Goal: Task Accomplishment & Management: Use online tool/utility

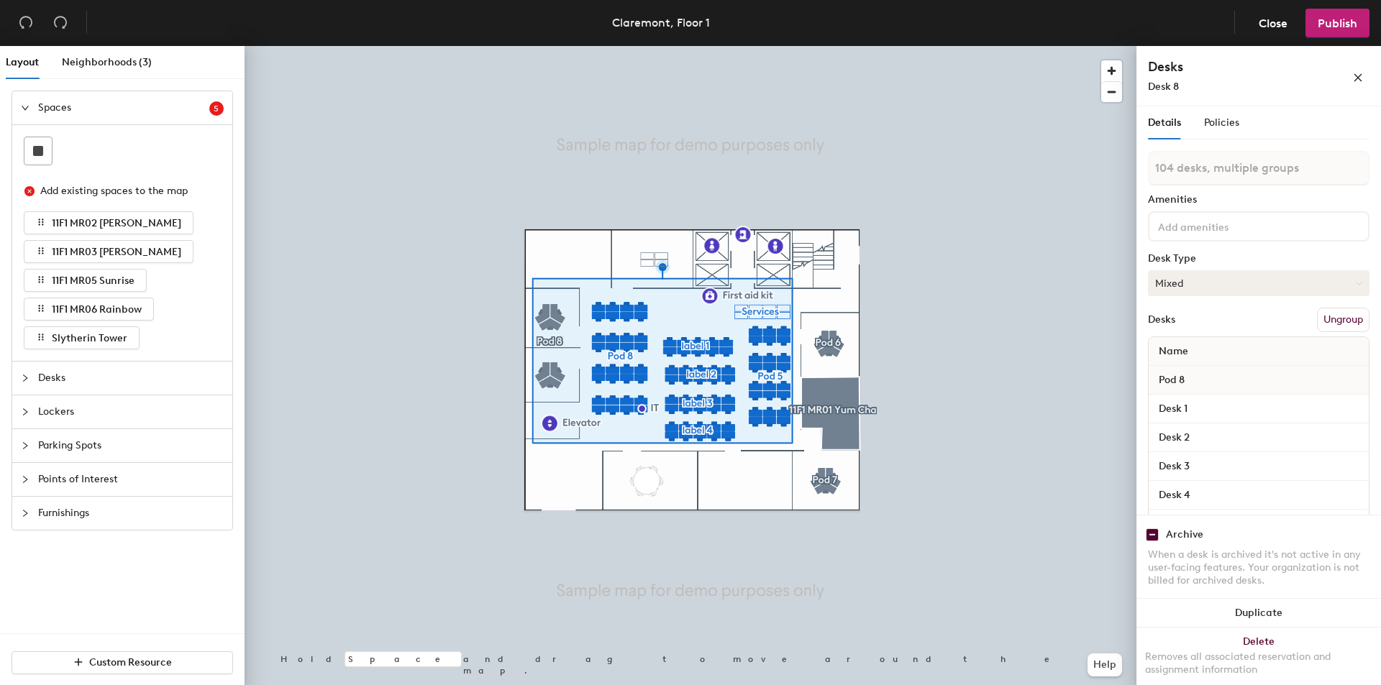
click at [1194, 283] on button "Mixed" at bounding box center [1258, 283] width 221 height 26
click at [1189, 368] on div "Hoteled" at bounding box center [1220, 371] width 144 height 22
click at [1184, 281] on button "Hoteled" at bounding box center [1258, 283] width 221 height 26
click at [1190, 331] on div "Assigned" at bounding box center [1220, 328] width 144 height 22
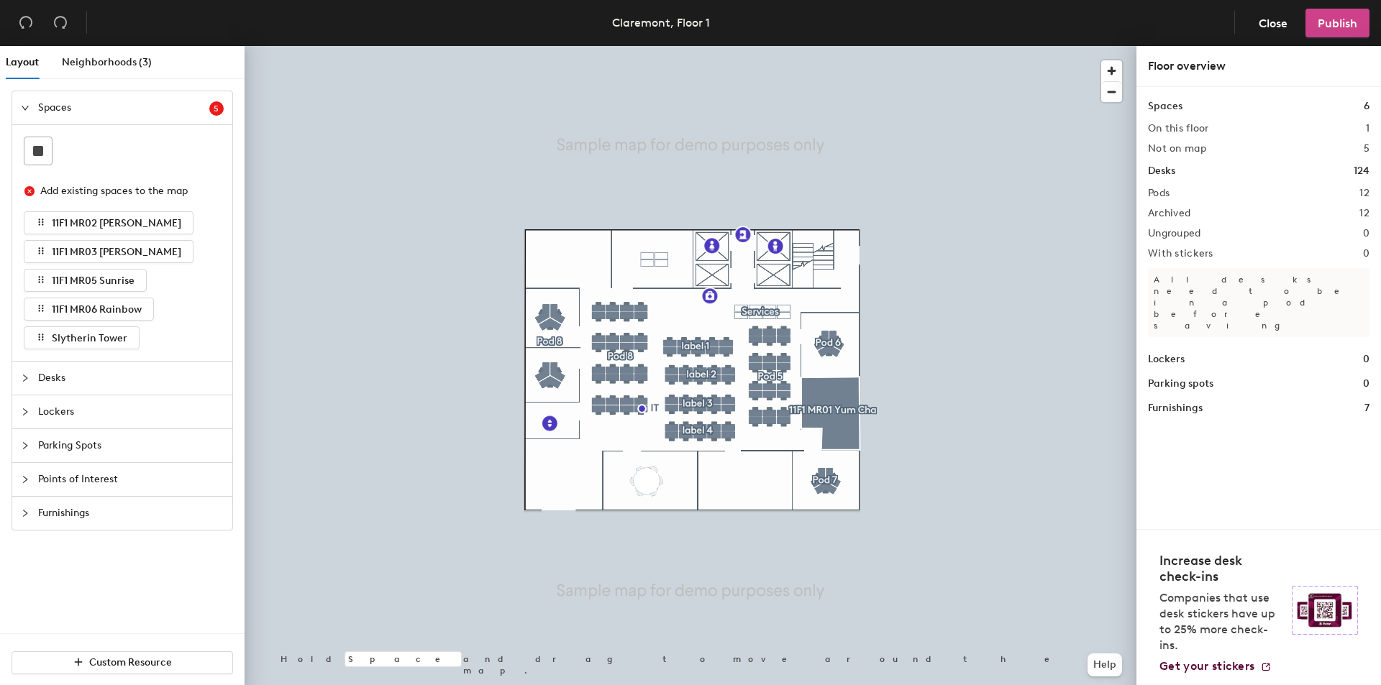
click at [1346, 22] on span "Publish" at bounding box center [1337, 24] width 40 height 14
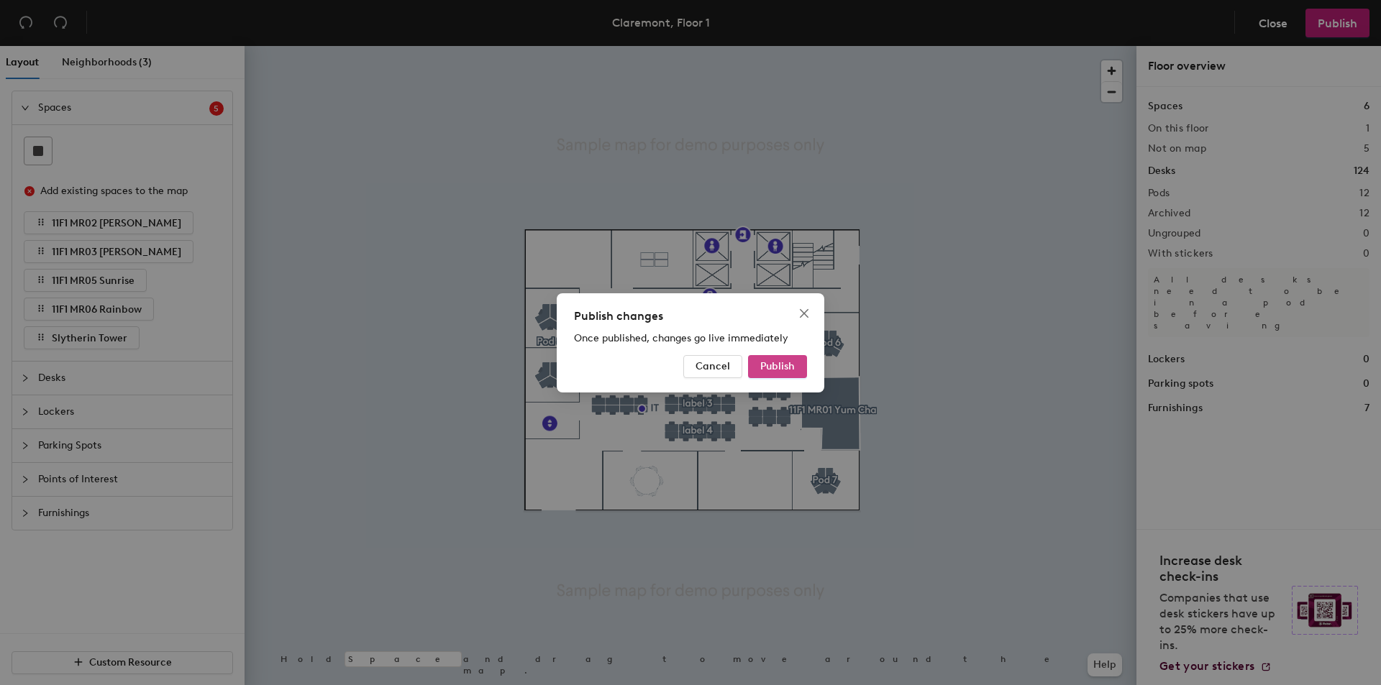
click at [805, 367] on button "Publish" at bounding box center [777, 366] width 59 height 23
